Goal: Find specific page/section: Find specific page/section

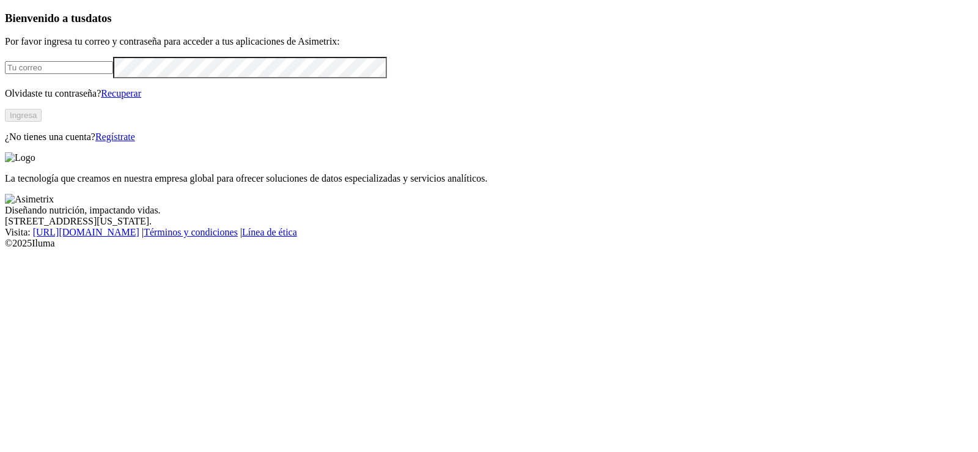
type input "[PERSON_NAME][EMAIL_ADDRESS][PERSON_NAME][DOMAIN_NAME]"
click at [42, 122] on button "Ingresa" at bounding box center [23, 115] width 37 height 13
